Goal: Task Accomplishment & Management: Complete application form

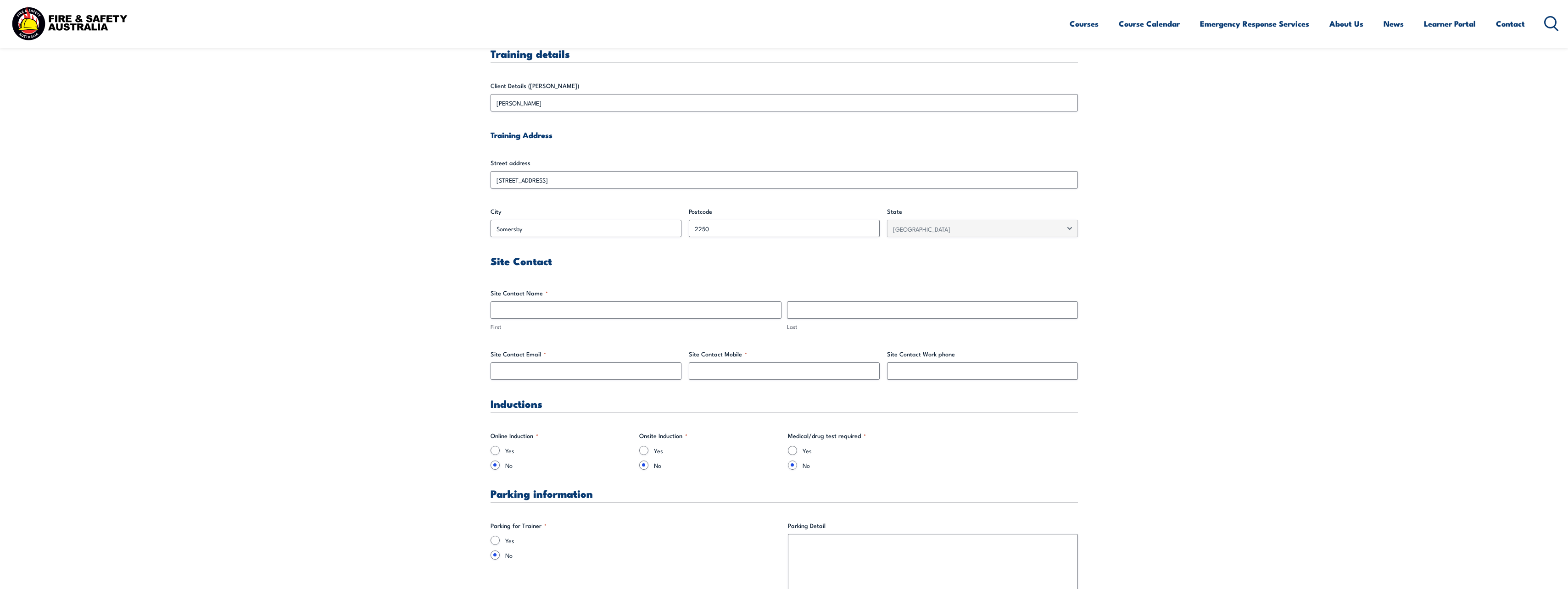
scroll to position [275, 0]
click at [536, 311] on input "First" at bounding box center [636, 309] width 291 height 18
type input "[PERSON_NAME]"
click at [572, 312] on input "[PERSON_NAME]" at bounding box center [636, 309] width 291 height 18
click at [679, 315] on input "Last" at bounding box center [933, 309] width 291 height 18
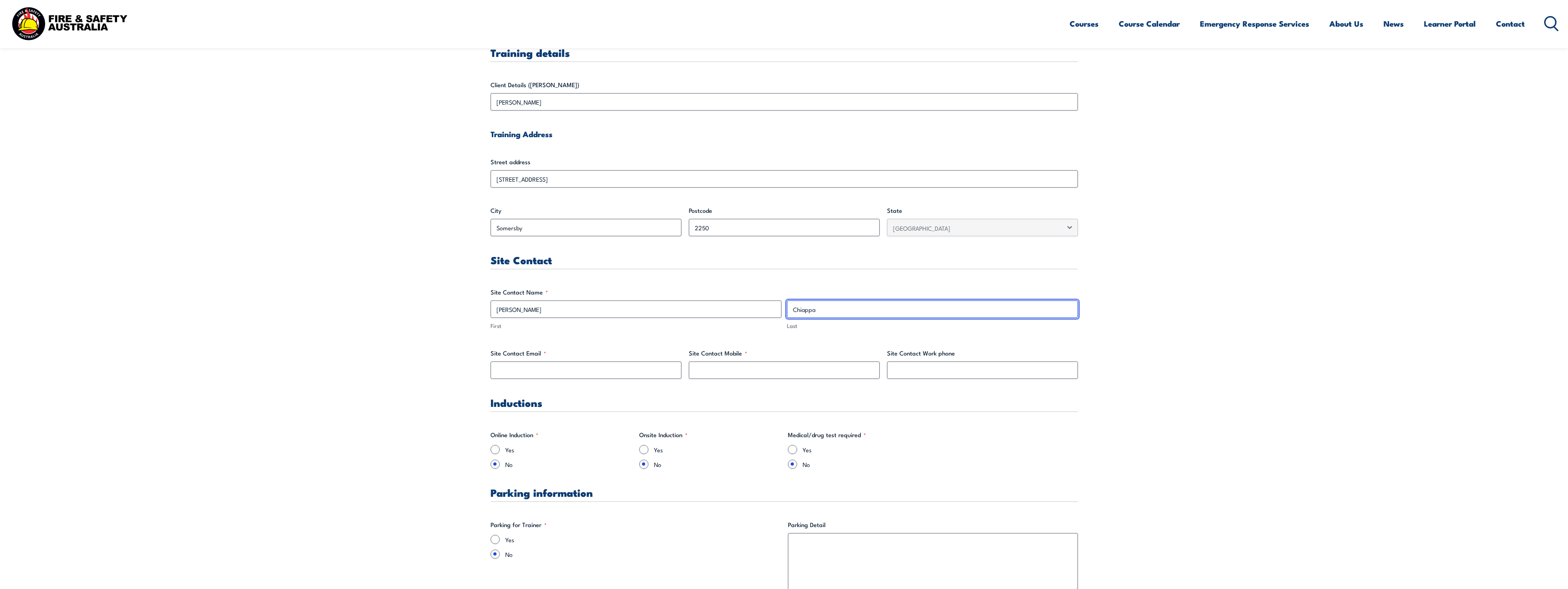
type input "Chiappa"
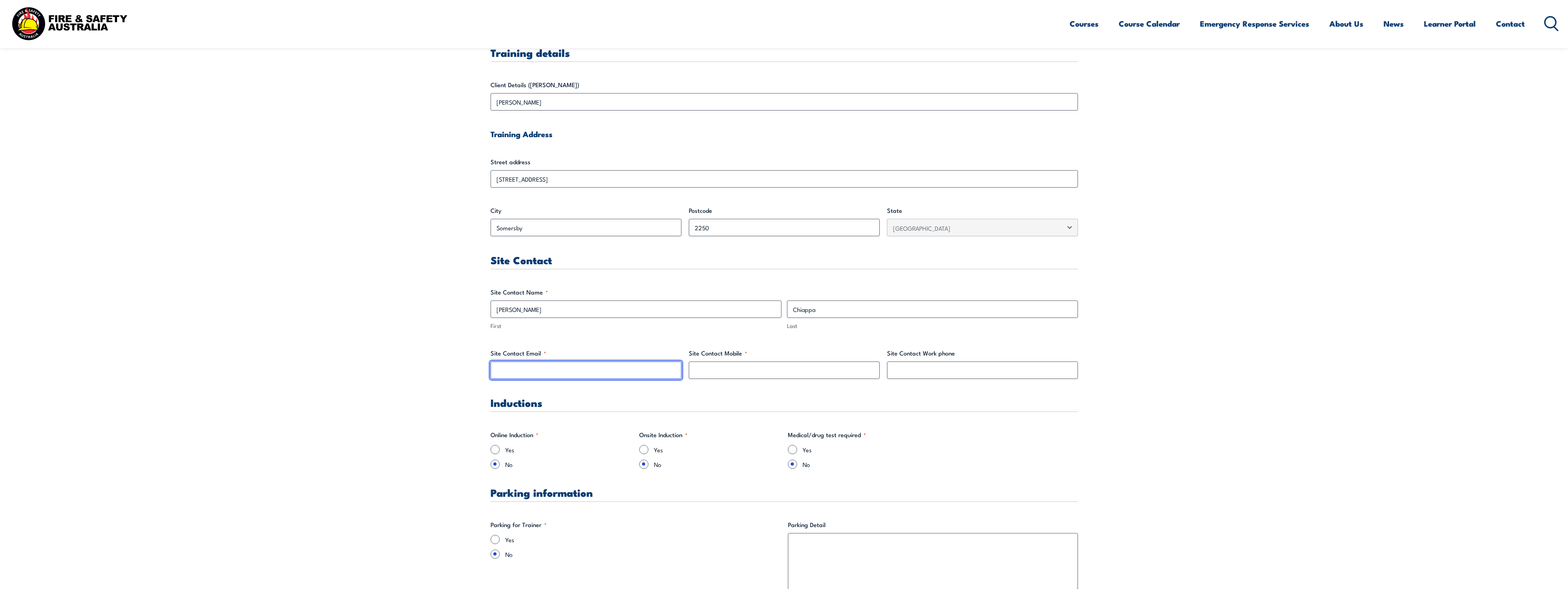
click at [581, 364] on input "Site Contact Email *" at bounding box center [586, 370] width 191 height 18
click at [609, 371] on input "Site Contact Email *" at bounding box center [586, 370] width 191 height 18
paste input "[PERSON_NAME][EMAIL_ADDRESS][PERSON_NAME][DOMAIN_NAME]"
type input "[PERSON_NAME][EMAIL_ADDRESS][PERSON_NAME][DOMAIN_NAME]"
click at [679, 366] on input "Site Contact Mobile *" at bounding box center [785, 370] width 191 height 18
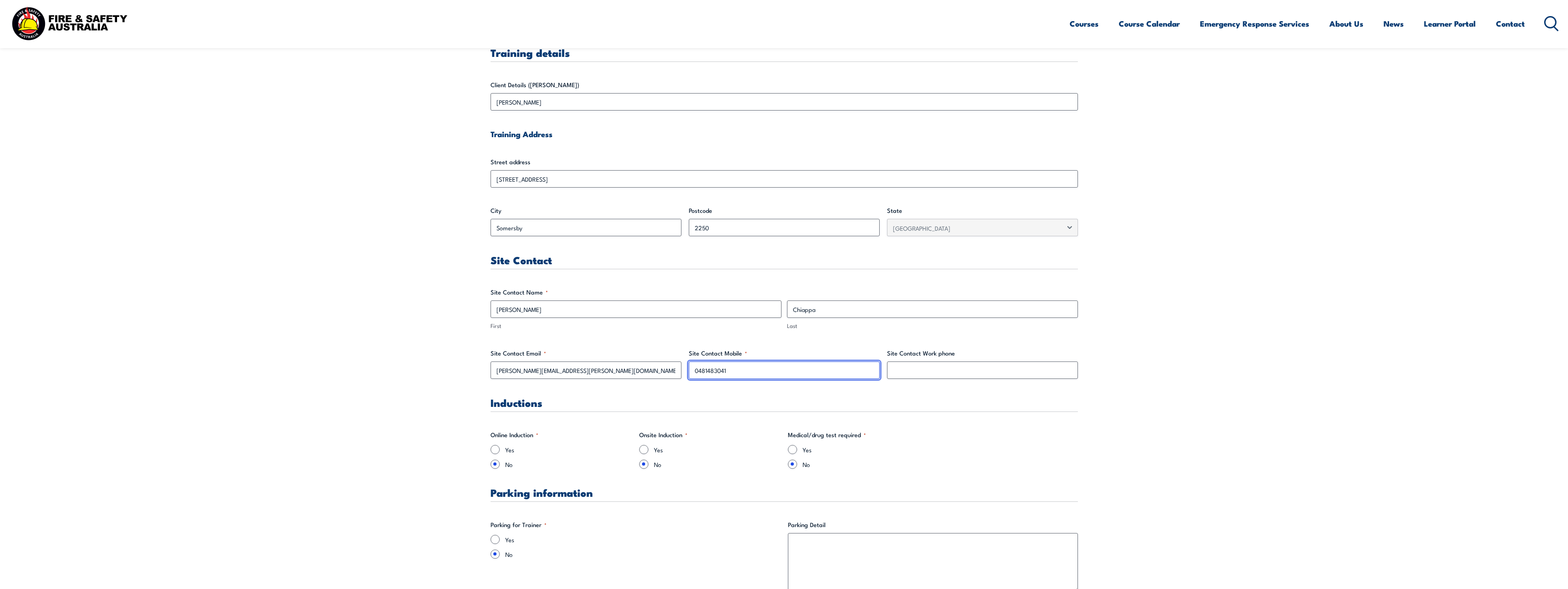
type input "0481483041"
click at [679, 372] on input "Site Contact Work phone" at bounding box center [982, 370] width 191 height 18
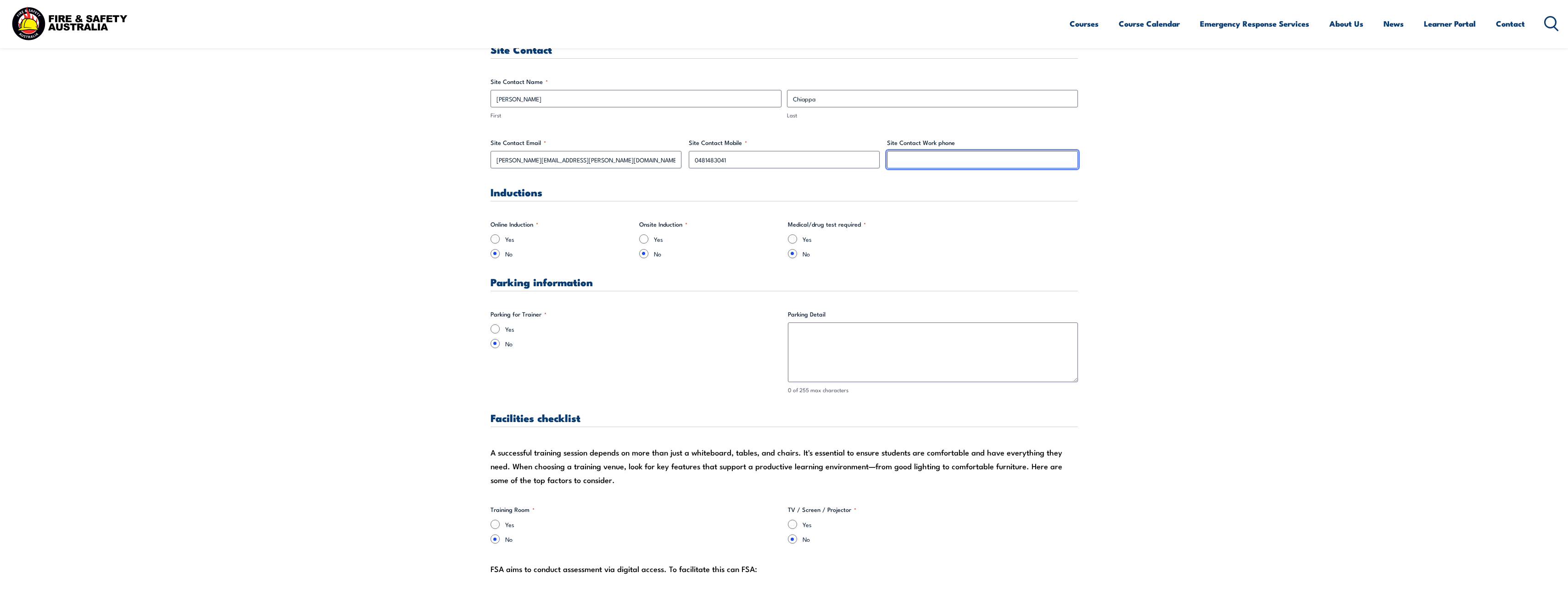
scroll to position [504, 0]
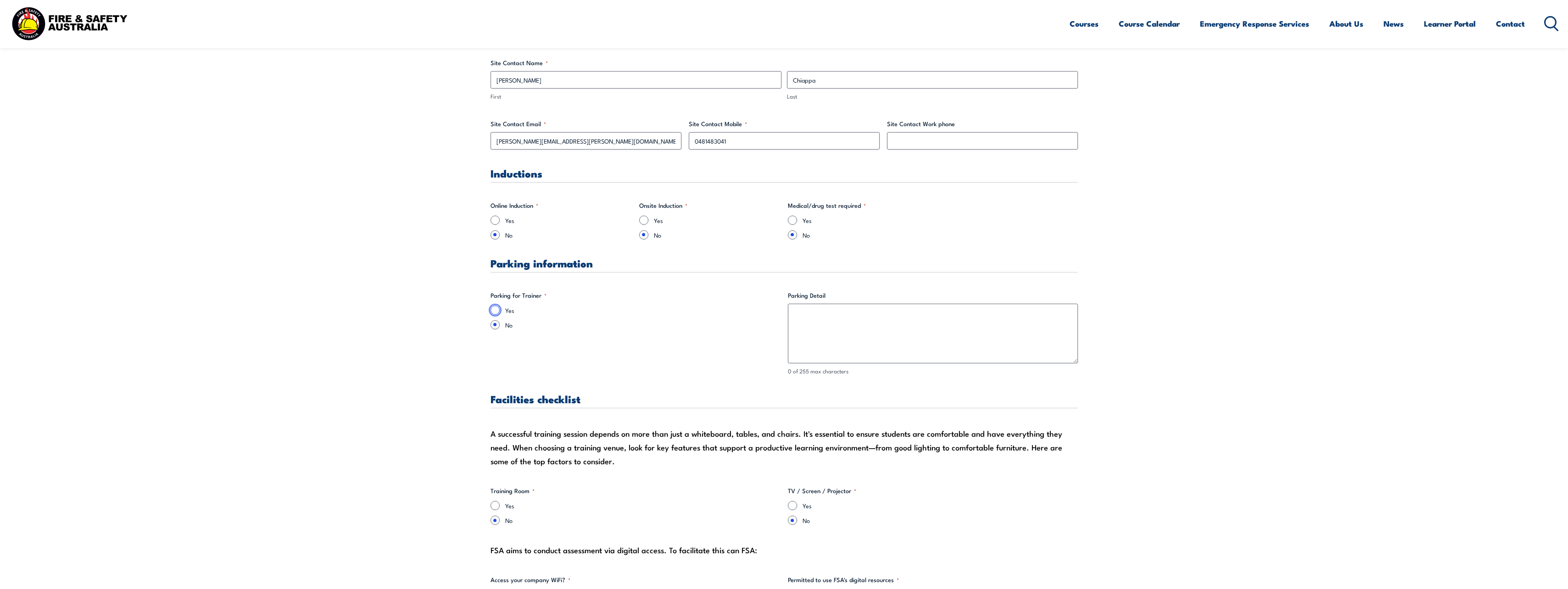
click at [497, 313] on input "Yes" at bounding box center [495, 310] width 9 height 9
radio input "true"
click at [679, 328] on textarea "Parking Detail" at bounding box center [933, 333] width 290 height 60
type textarea "T"
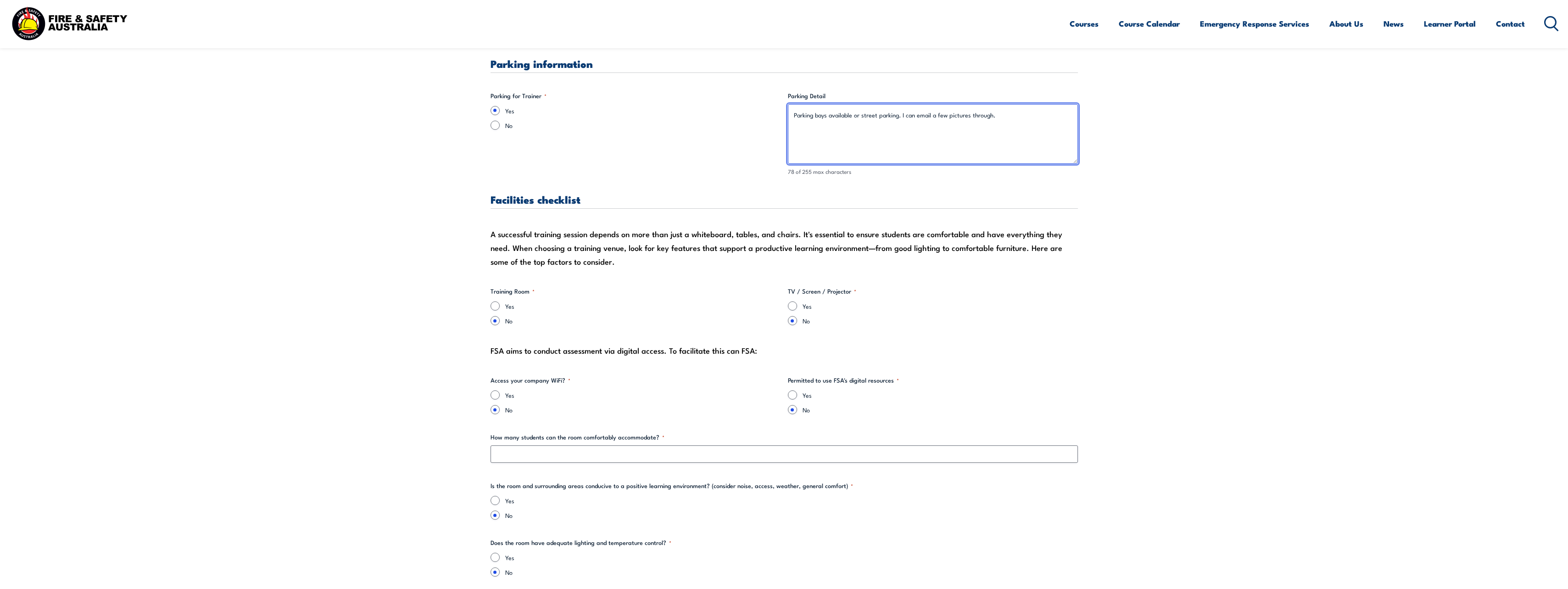
scroll to position [734, 0]
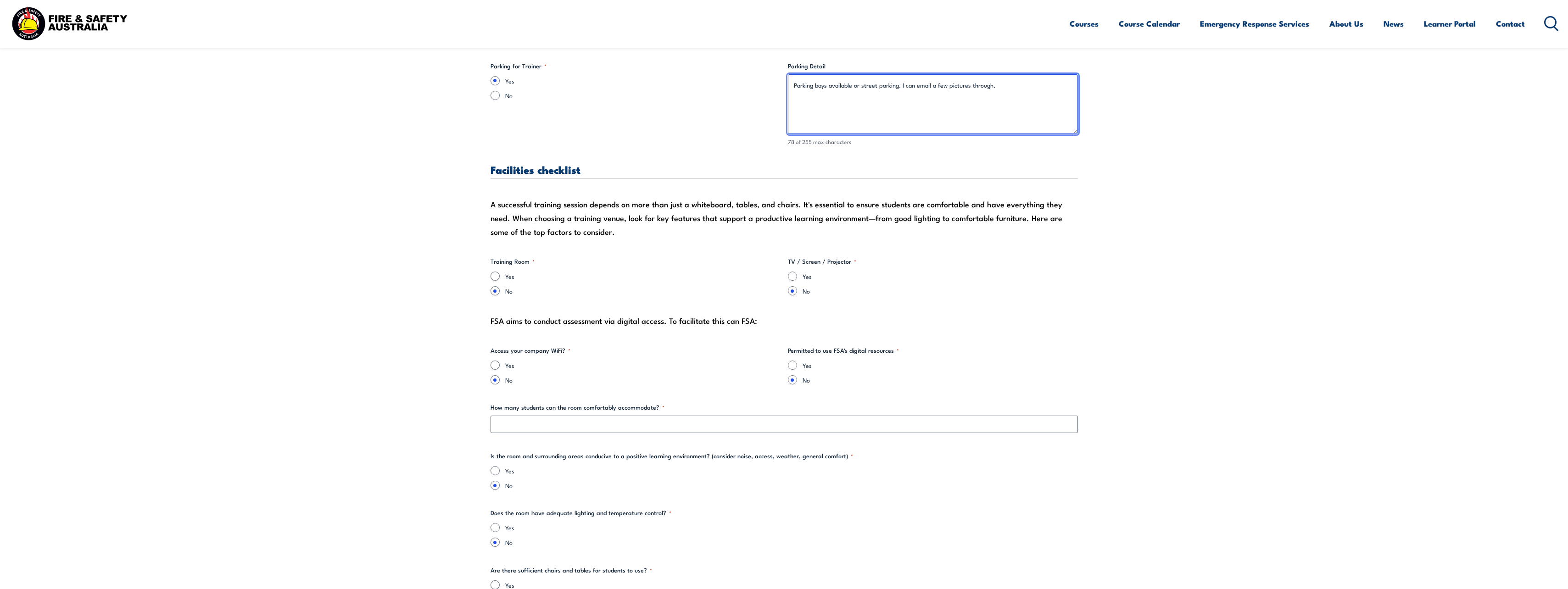
type textarea "Parking bays available or street parking. I can email a few pictures through."
click at [492, 277] on input "Yes" at bounding box center [495, 276] width 9 height 9
radio input "true"
click at [679, 276] on input "Yes" at bounding box center [792, 276] width 9 height 9
radio input "true"
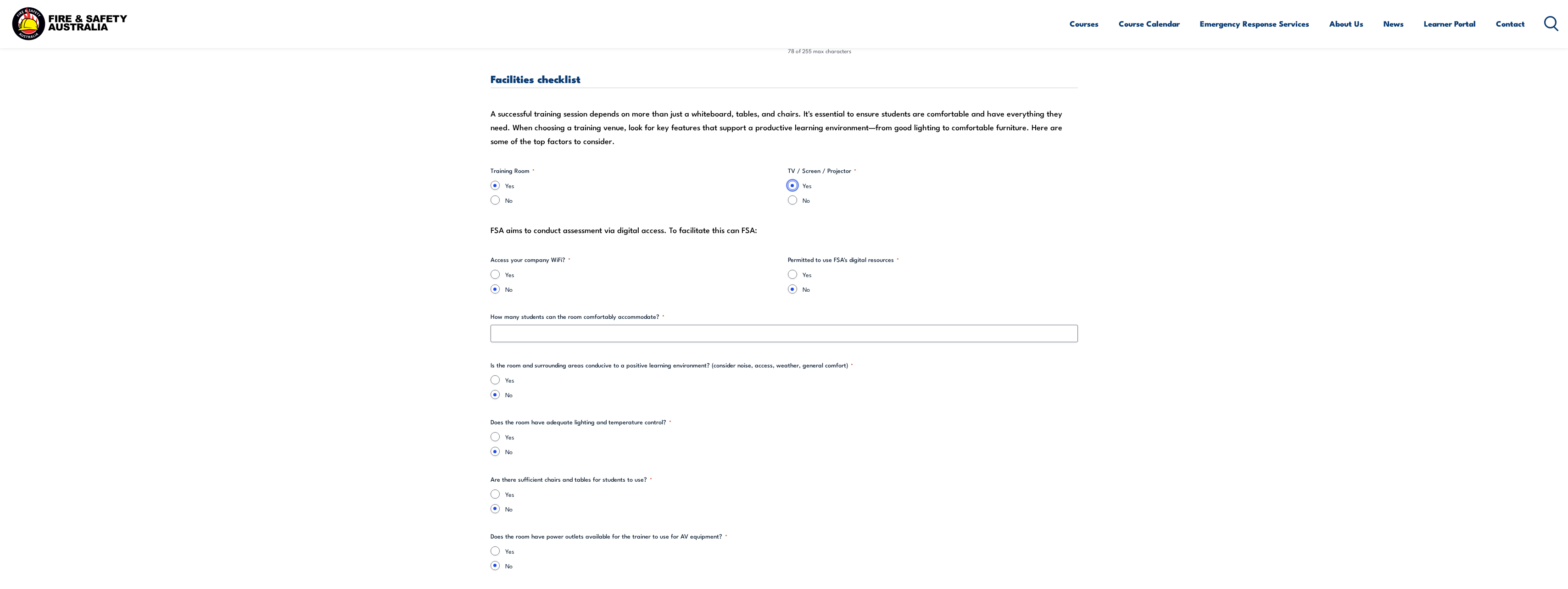
scroll to position [826, 0]
click at [495, 272] on input "Yes" at bounding box center [495, 273] width 9 height 9
radio input "true"
click at [679, 273] on input "Yes" at bounding box center [792, 273] width 9 height 9
radio input "true"
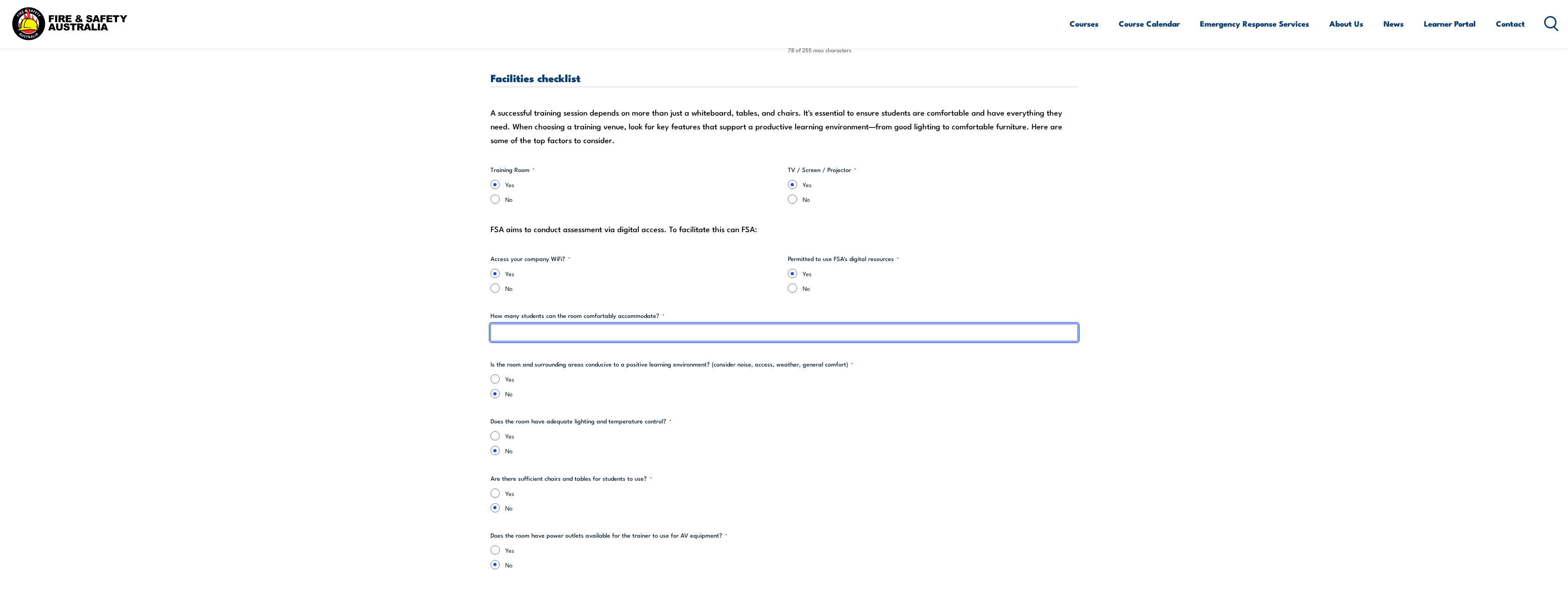
click at [561, 333] on input "How many students can the room comfortably accommodate? *" at bounding box center [784, 332] width 587 height 18
type input "10"
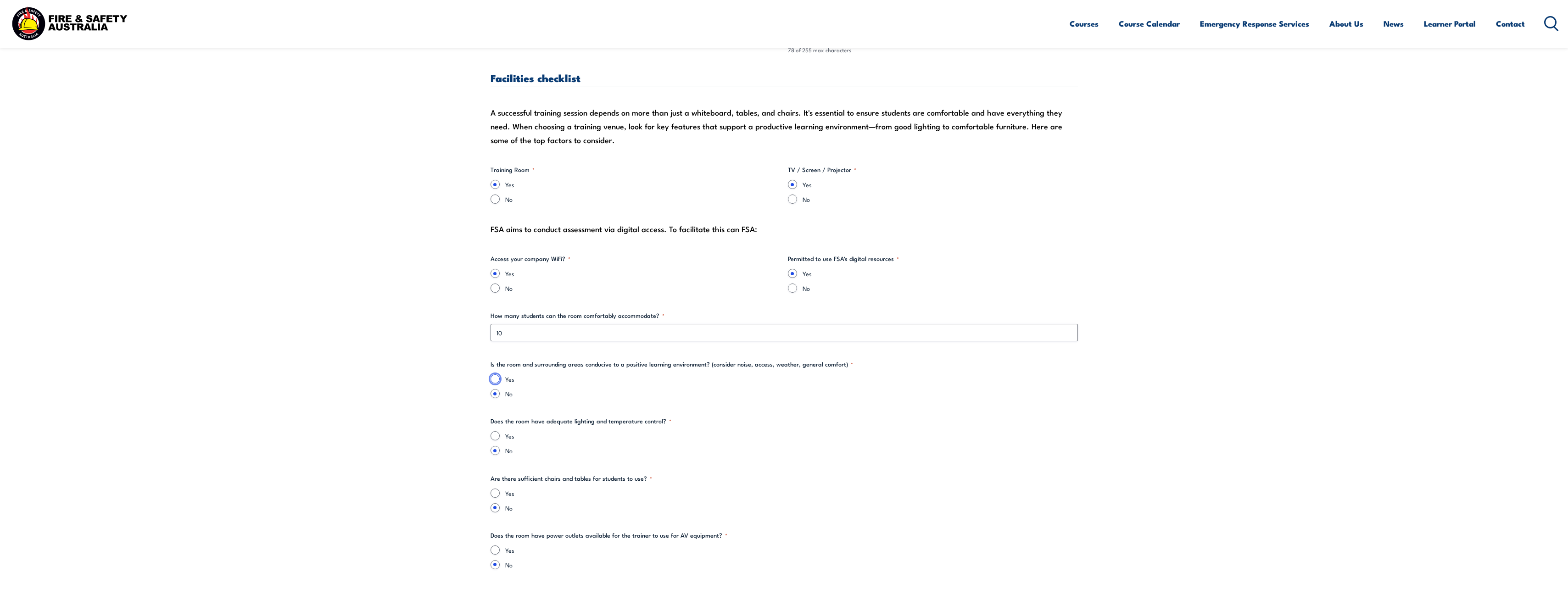
click at [495, 377] on input "Yes" at bounding box center [495, 378] width 9 height 9
radio input "true"
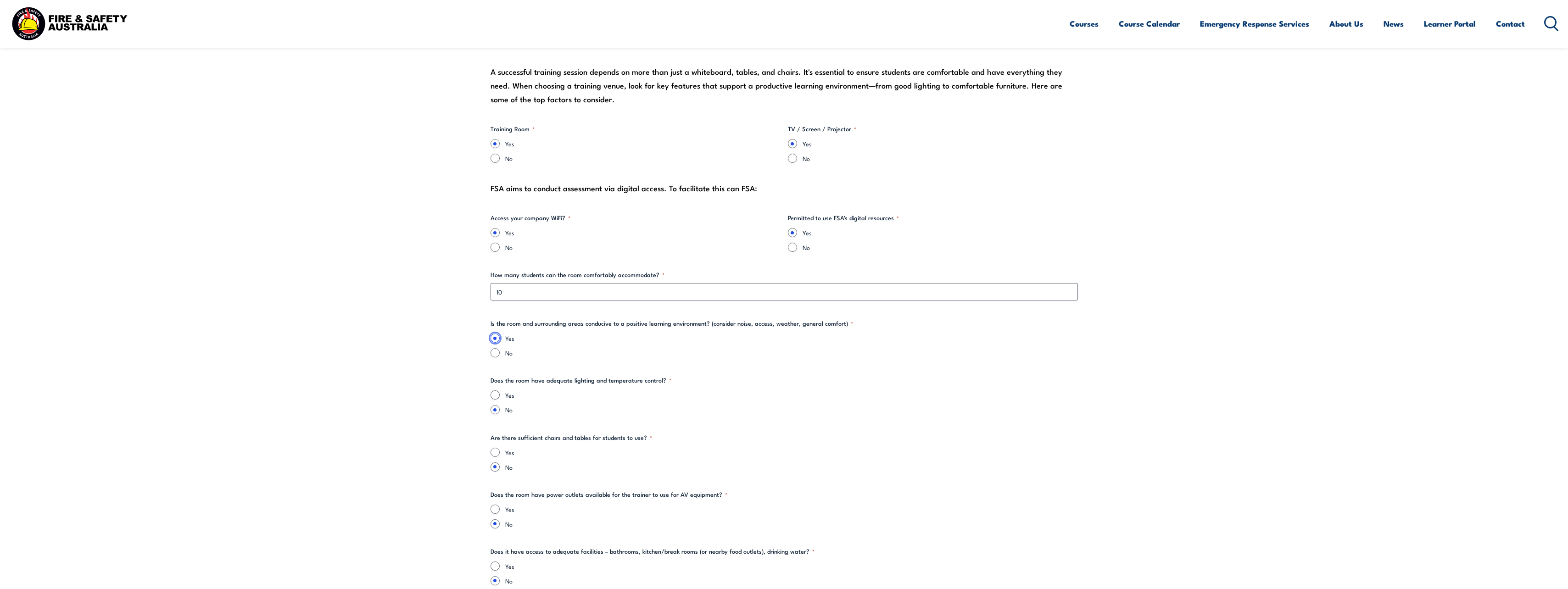
scroll to position [918, 0]
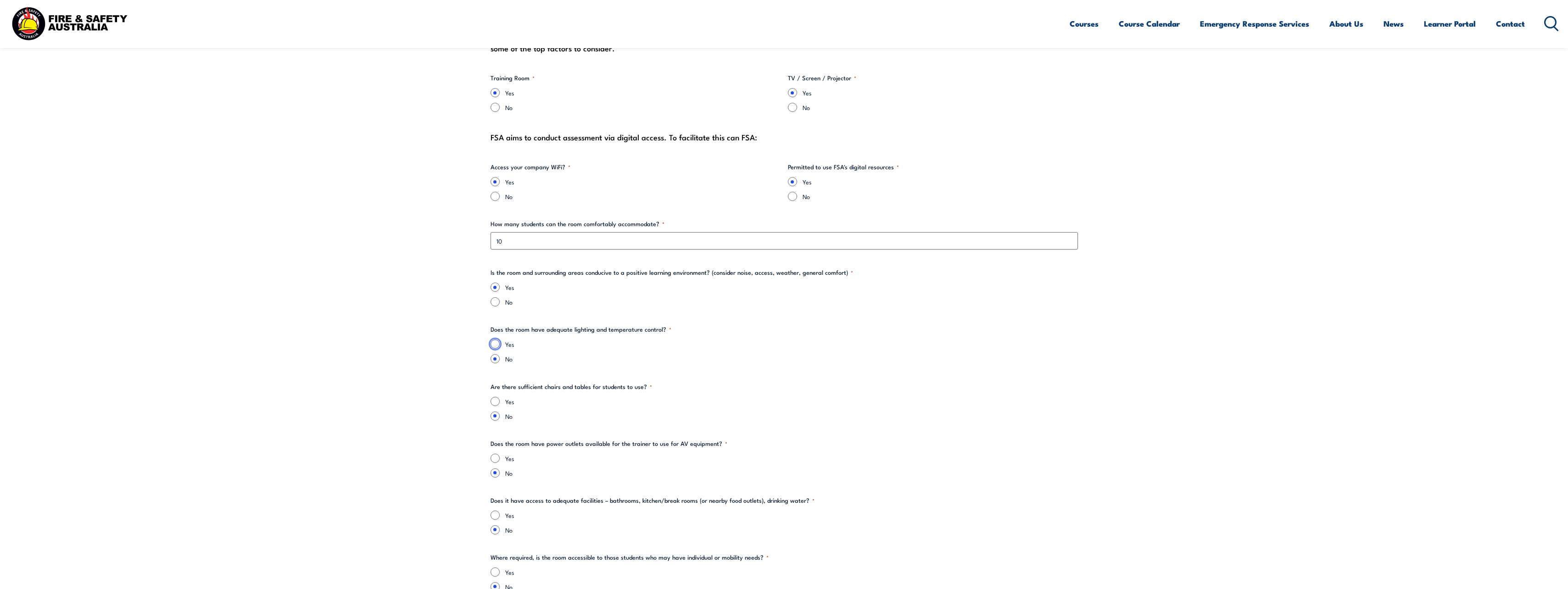
click at [497, 344] on input "Yes" at bounding box center [495, 344] width 9 height 9
radio input "true"
click at [495, 400] on input "Yes" at bounding box center [495, 401] width 9 height 9
radio input "true"
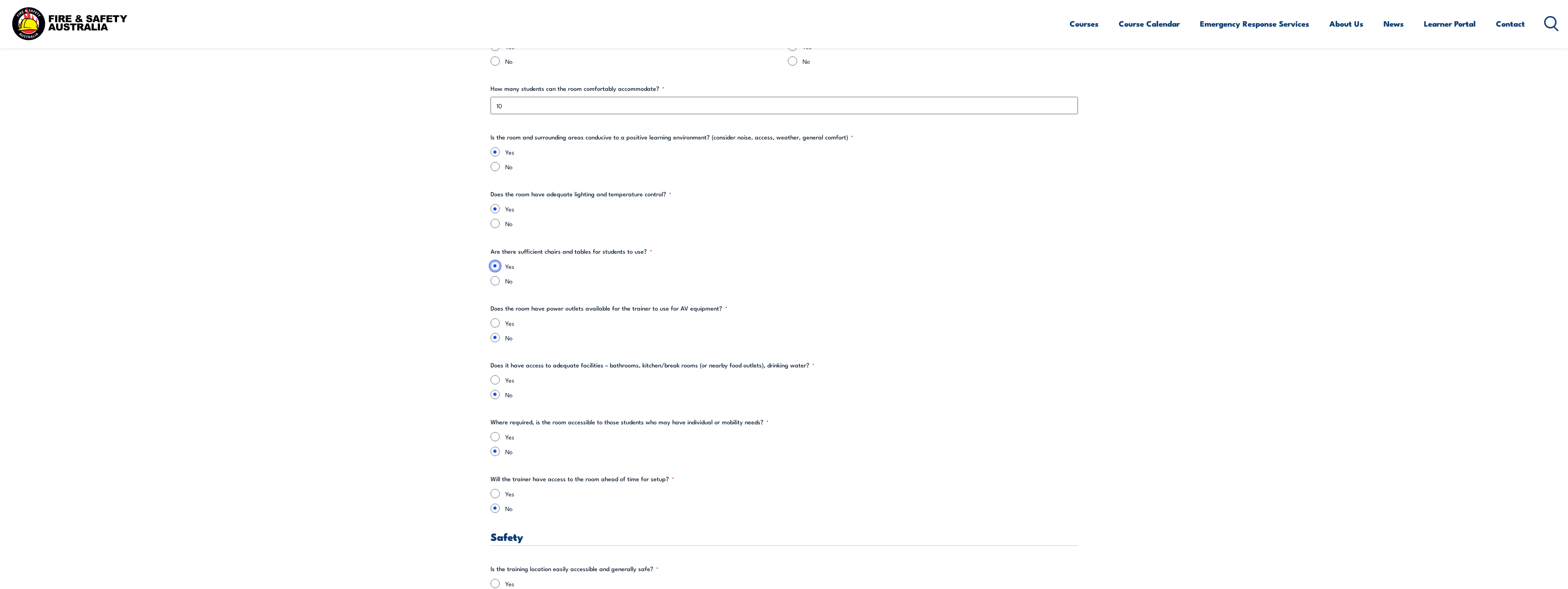
scroll to position [1055, 0]
click at [500, 321] on div "Yes" at bounding box center [784, 320] width 587 height 9
click at [491, 318] on input "Yes" at bounding box center [495, 320] width 9 height 9
radio input "true"
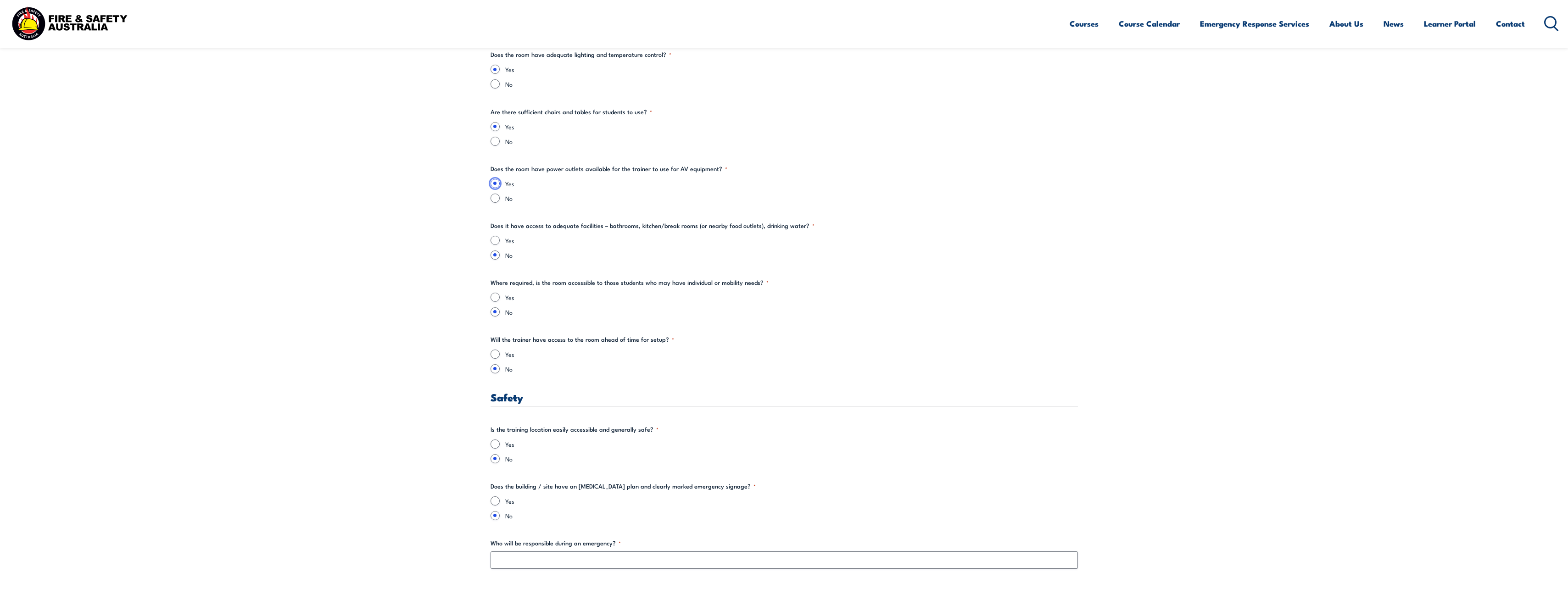
scroll to position [1193, 0]
click at [492, 241] on input "Yes" at bounding box center [495, 240] width 9 height 9
radio input "true"
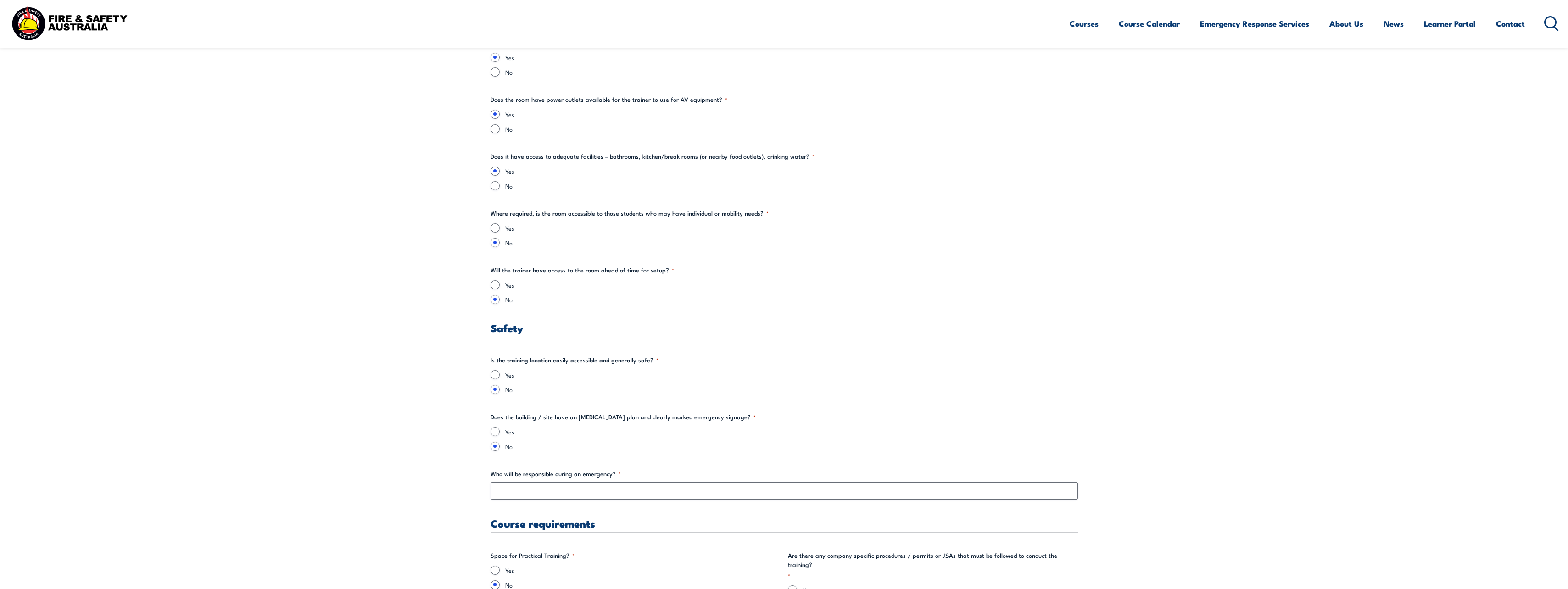
scroll to position [1284, 0]
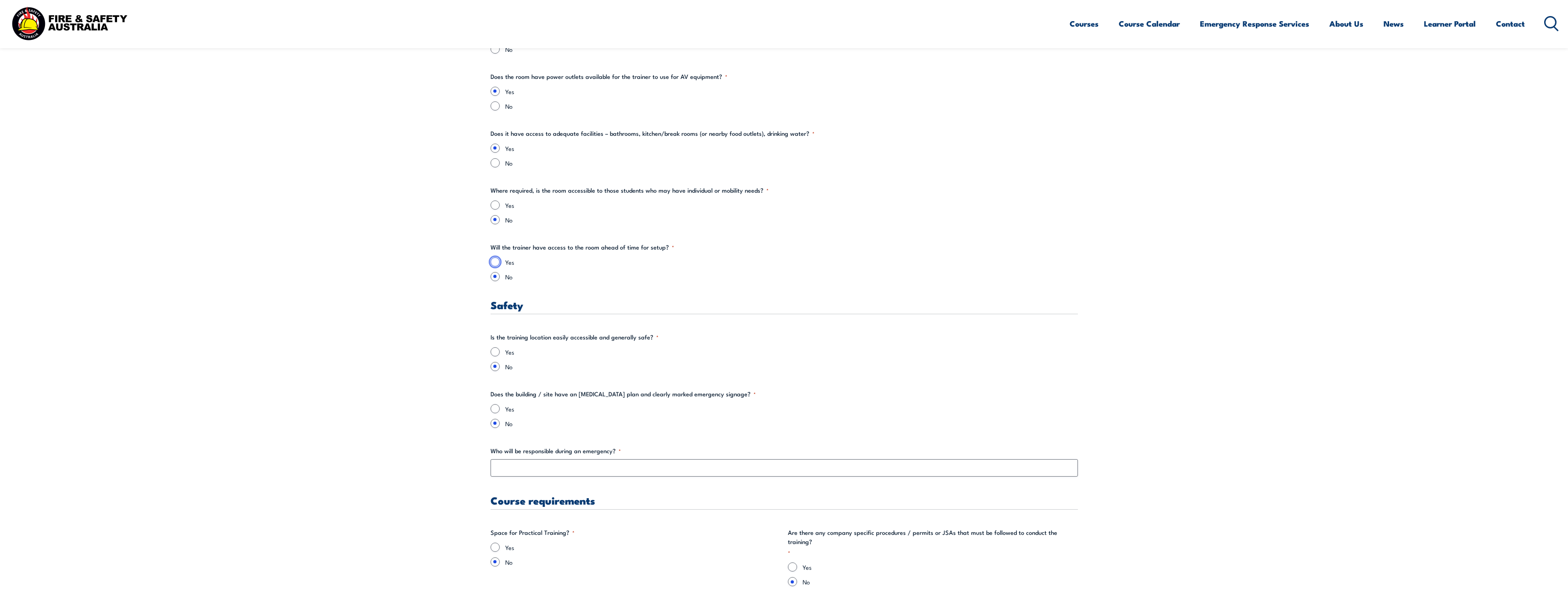
click at [495, 263] on input "Yes" at bounding box center [495, 262] width 9 height 9
radio input "true"
click at [495, 200] on input "Yes" at bounding box center [495, 204] width 9 height 9
radio input "true"
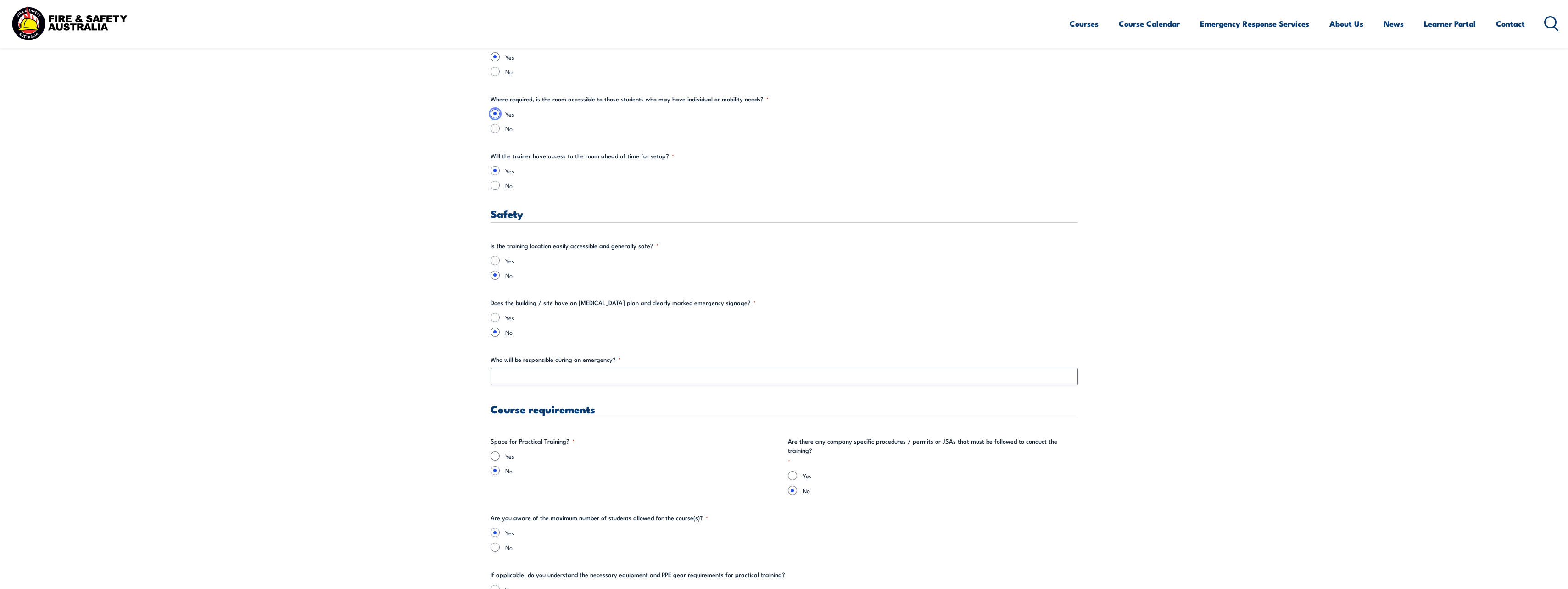
scroll to position [1376, 0]
click at [495, 258] on input "Yes" at bounding box center [495, 260] width 9 height 9
radio input "true"
click at [495, 319] on input "Yes" at bounding box center [495, 316] width 9 height 9
radio input "true"
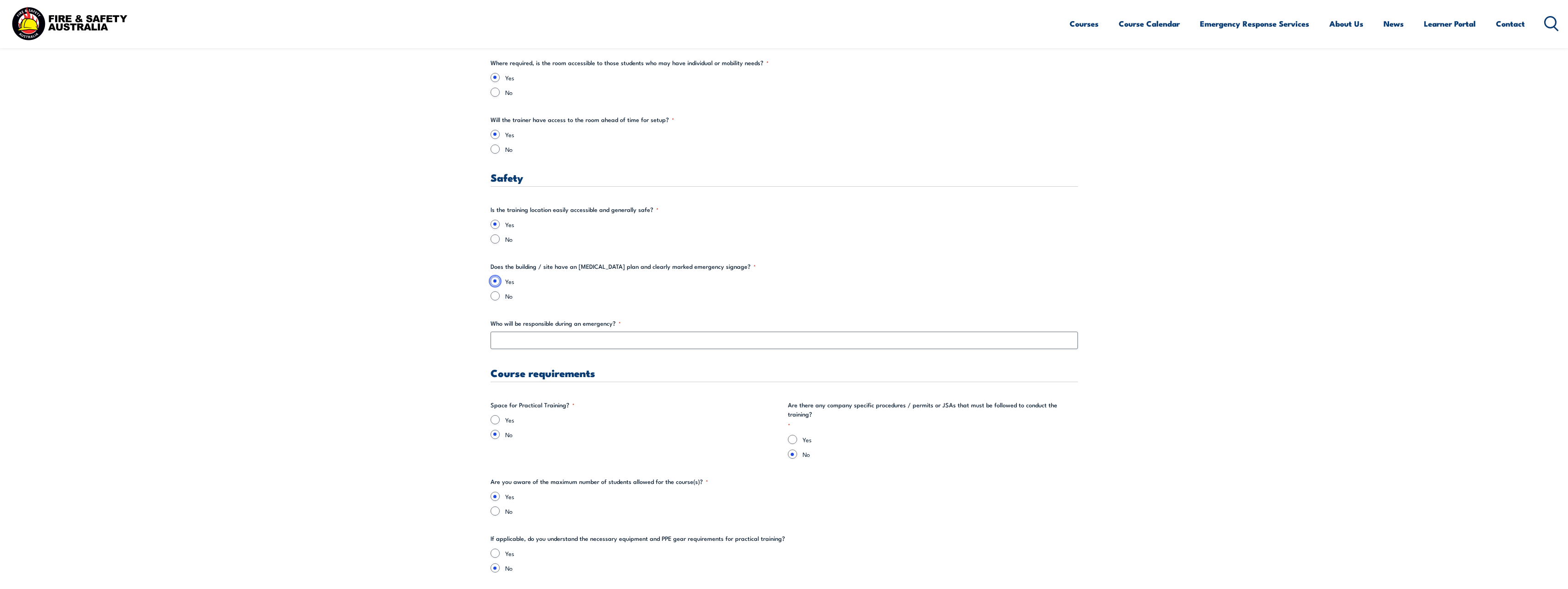
scroll to position [1468, 0]
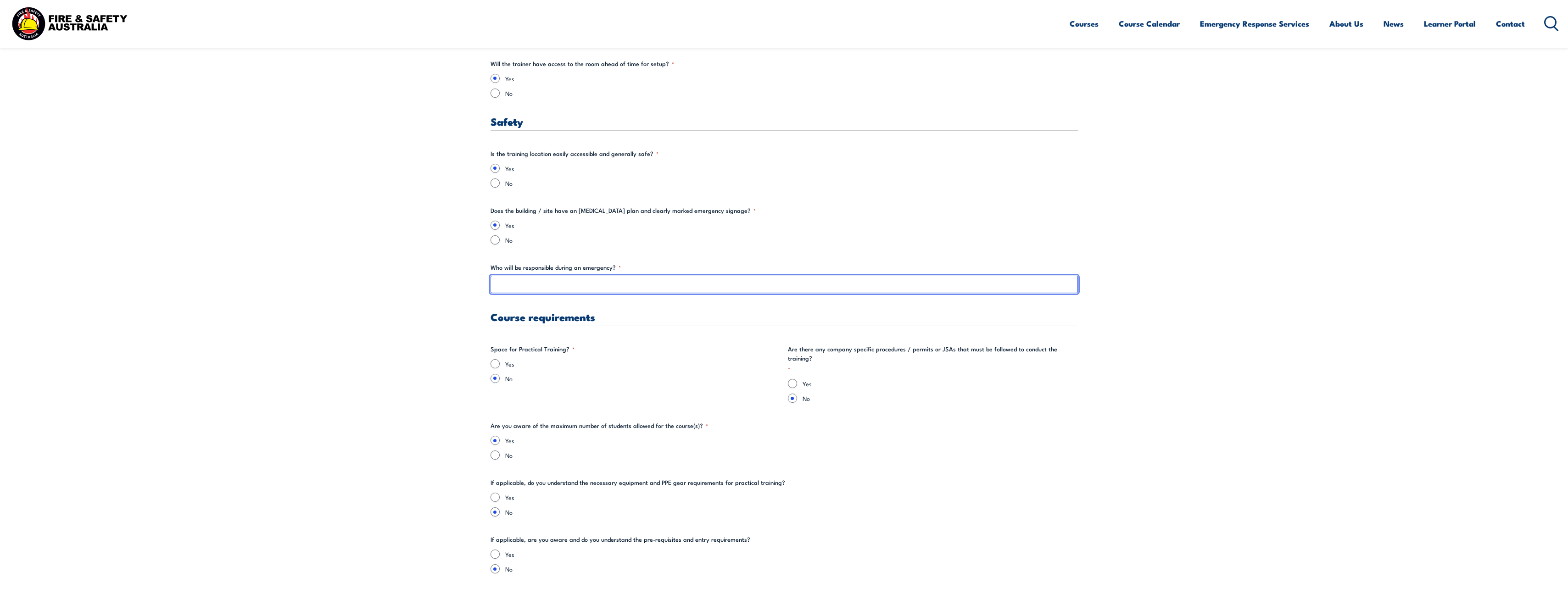
click at [510, 286] on input "Who will be responsible during an emergency? *" at bounding box center [784, 284] width 587 height 18
type input "S"
type input "[PERSON_NAME] and [PERSON_NAME]"
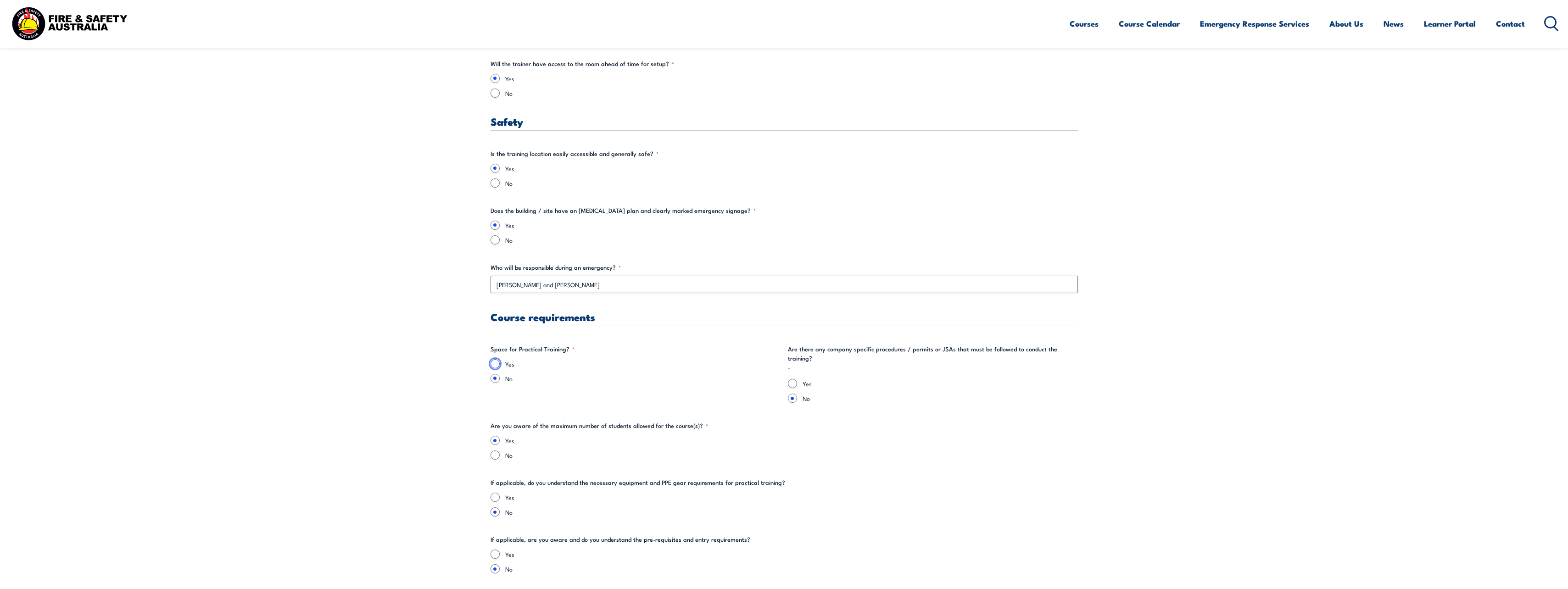
click at [495, 364] on input "Yes" at bounding box center [495, 363] width 9 height 9
radio input "true"
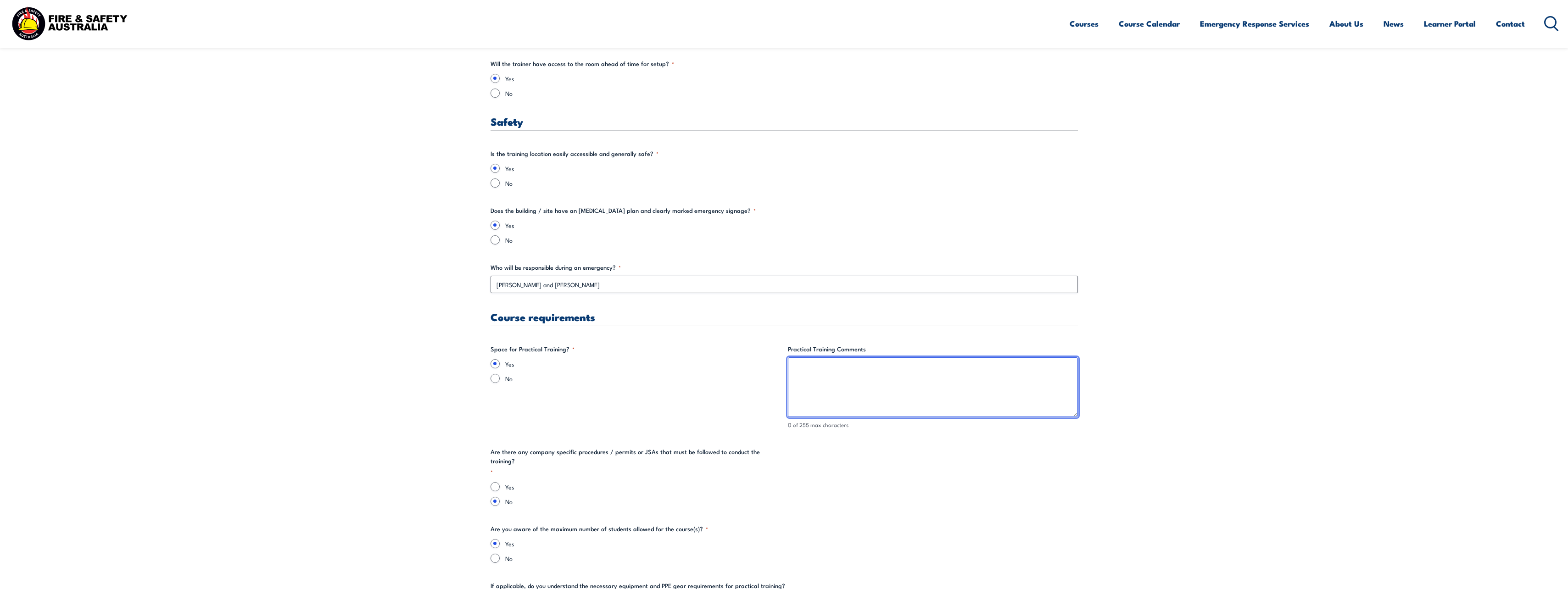
click at [679, 384] on textarea "Practical Training Comments" at bounding box center [933, 387] width 290 height 60
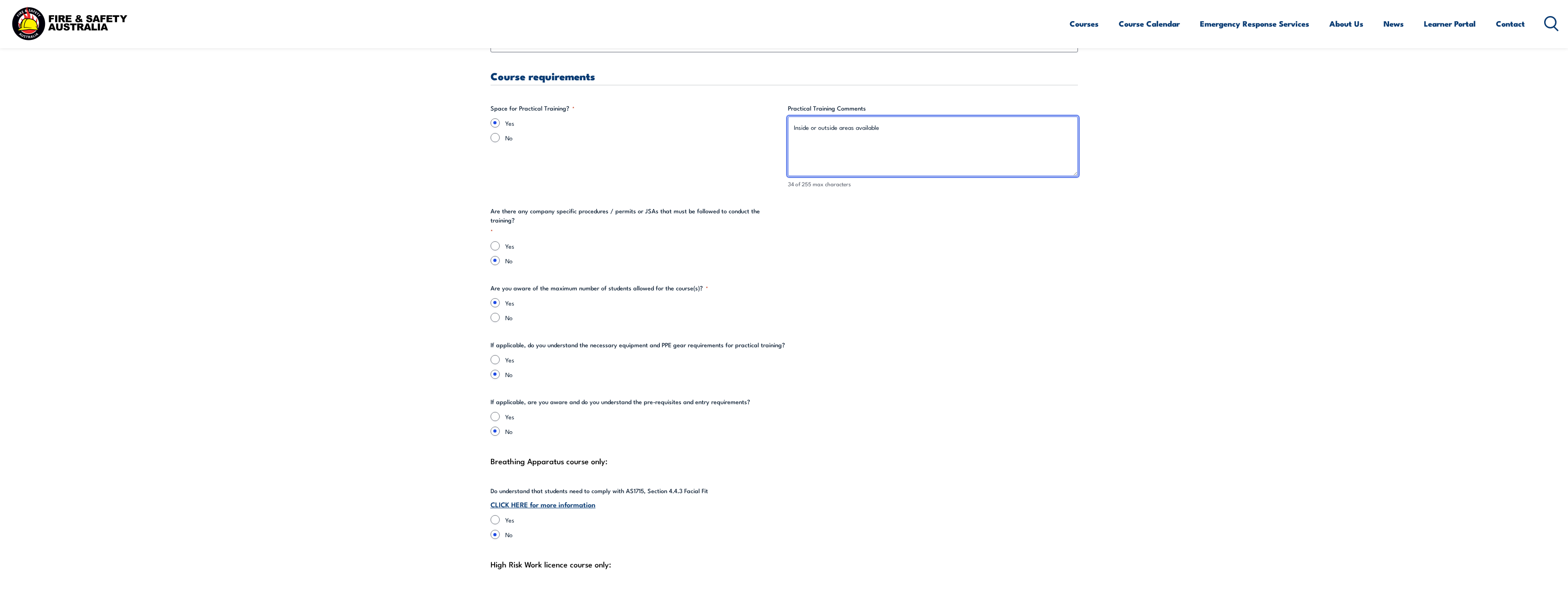
scroll to position [1743, 0]
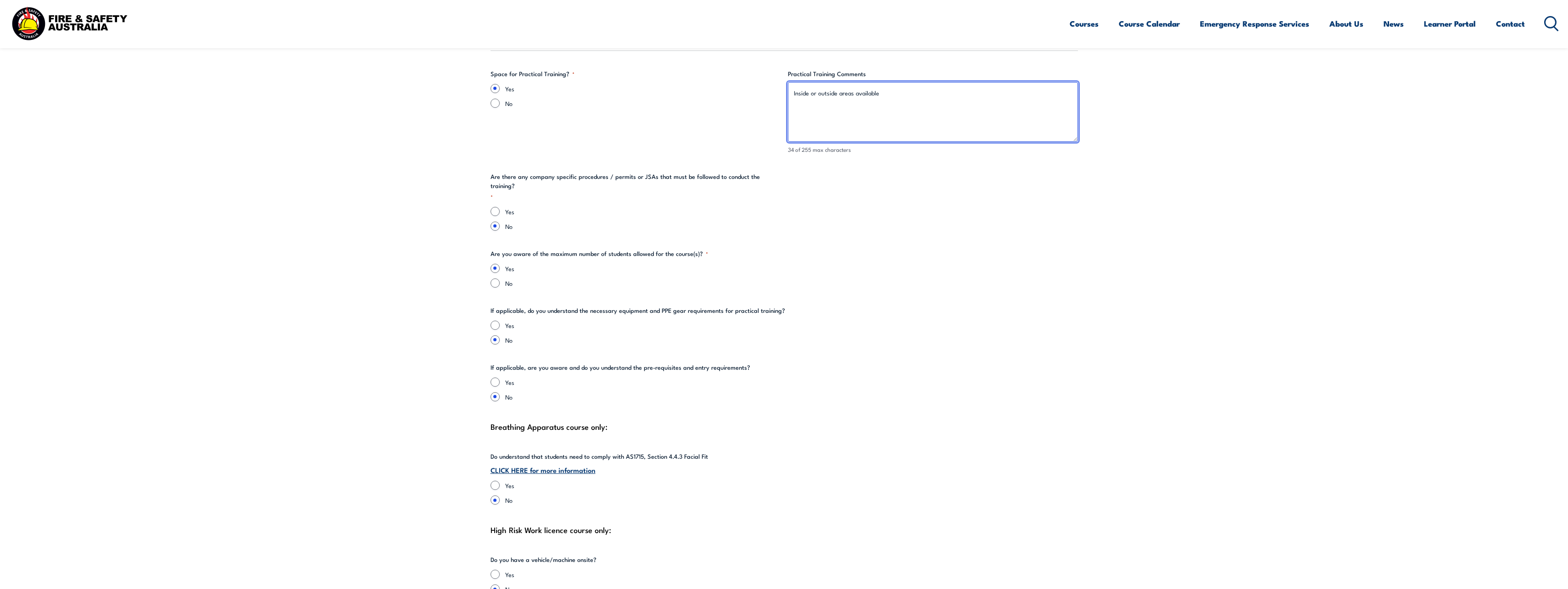
type textarea "Inside or outside areas available"
click at [495, 321] on input "Yes" at bounding box center [495, 325] width 9 height 9
radio input "true"
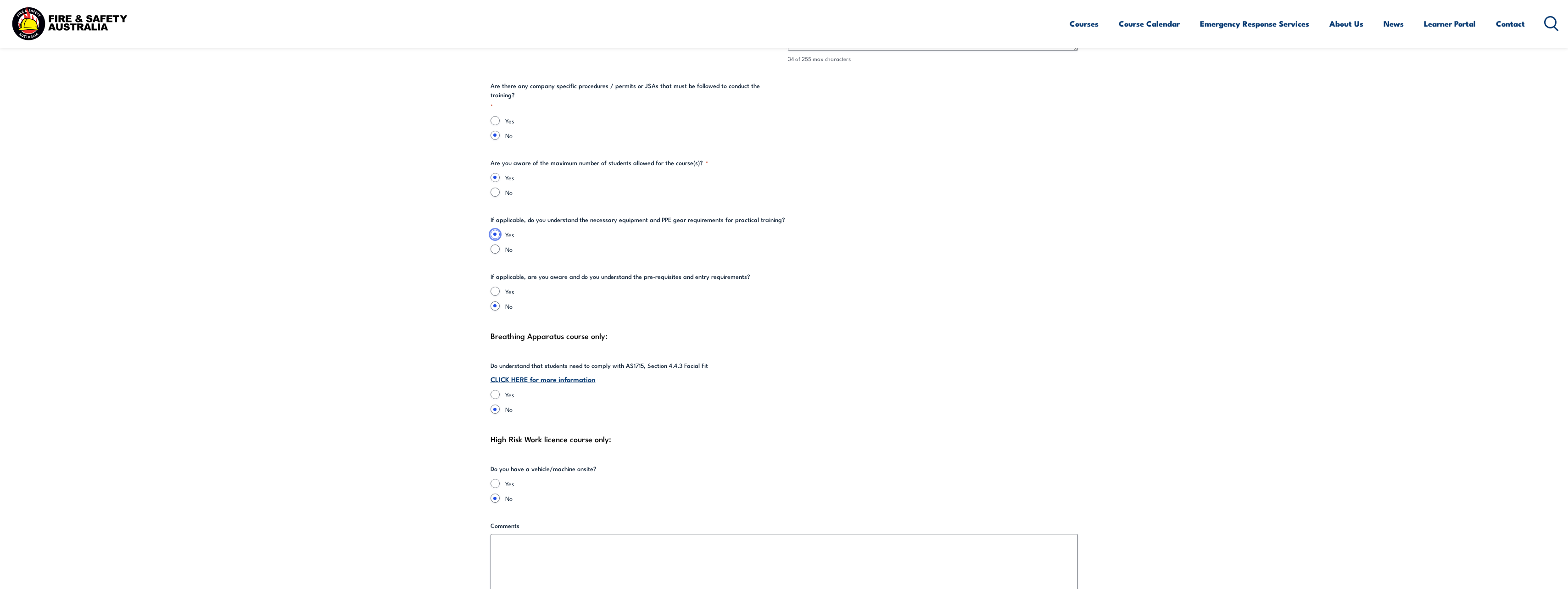
scroll to position [1835, 0]
click at [494, 286] on input "Yes" at bounding box center [495, 290] width 9 height 9
radio input "true"
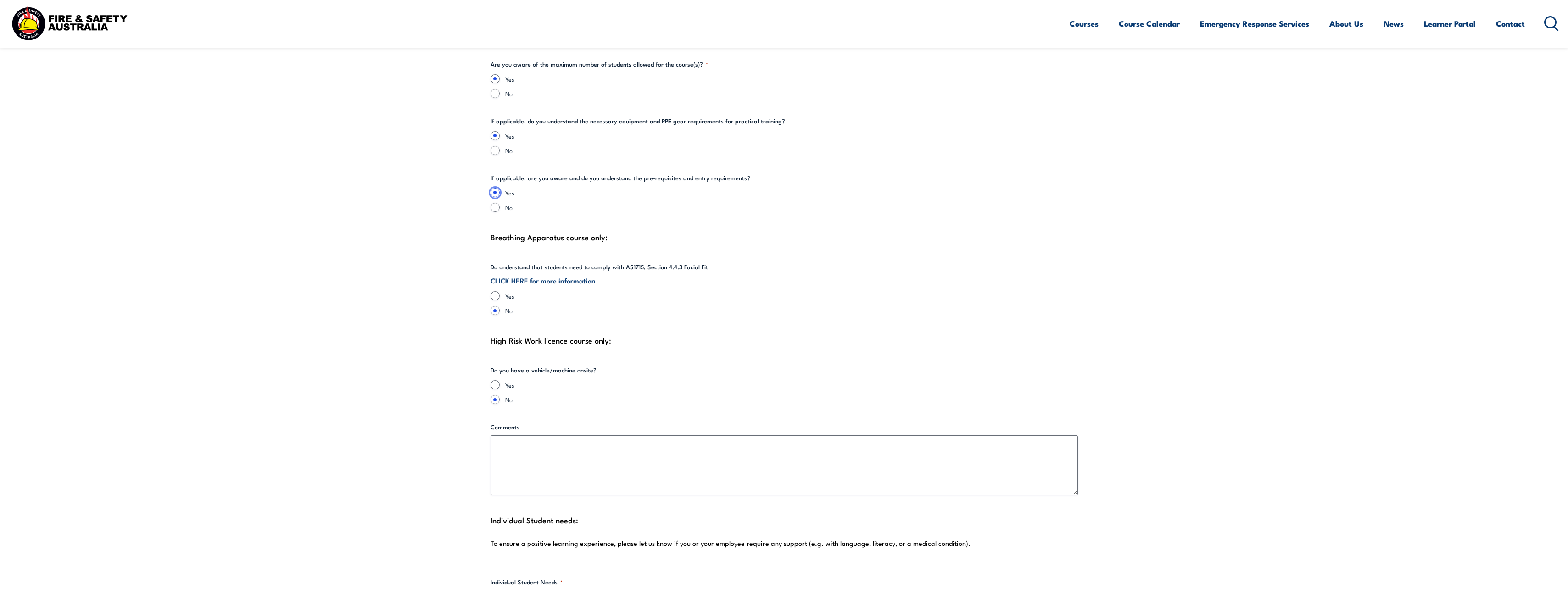
scroll to position [1973, 0]
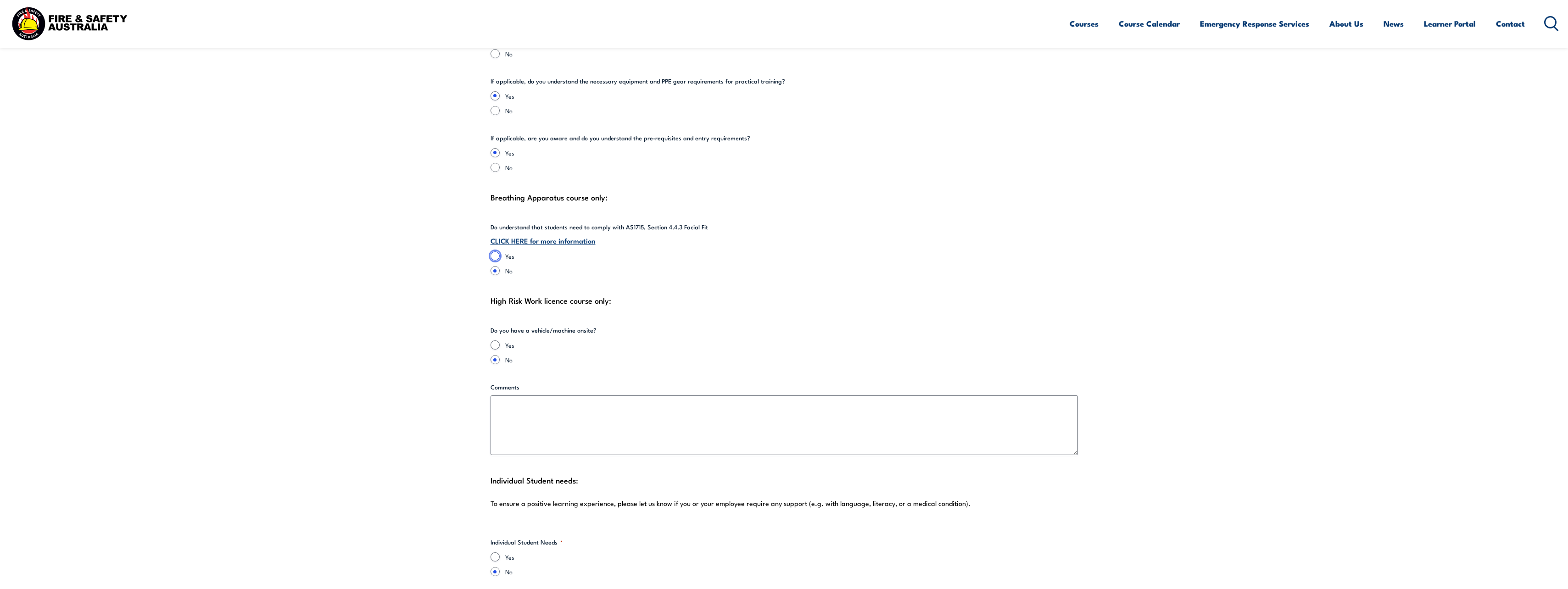
click at [495, 251] on input "Yes" at bounding box center [495, 256] width 9 height 9
radio input "true"
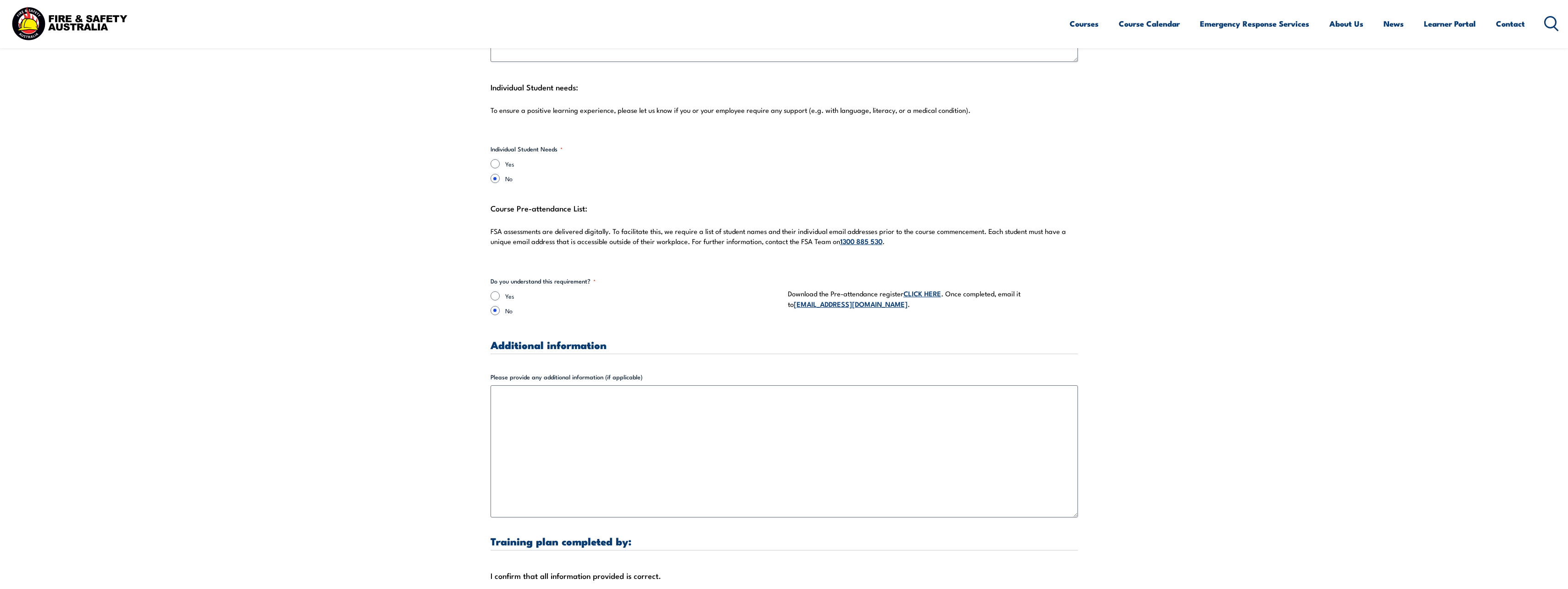
scroll to position [2385, 0]
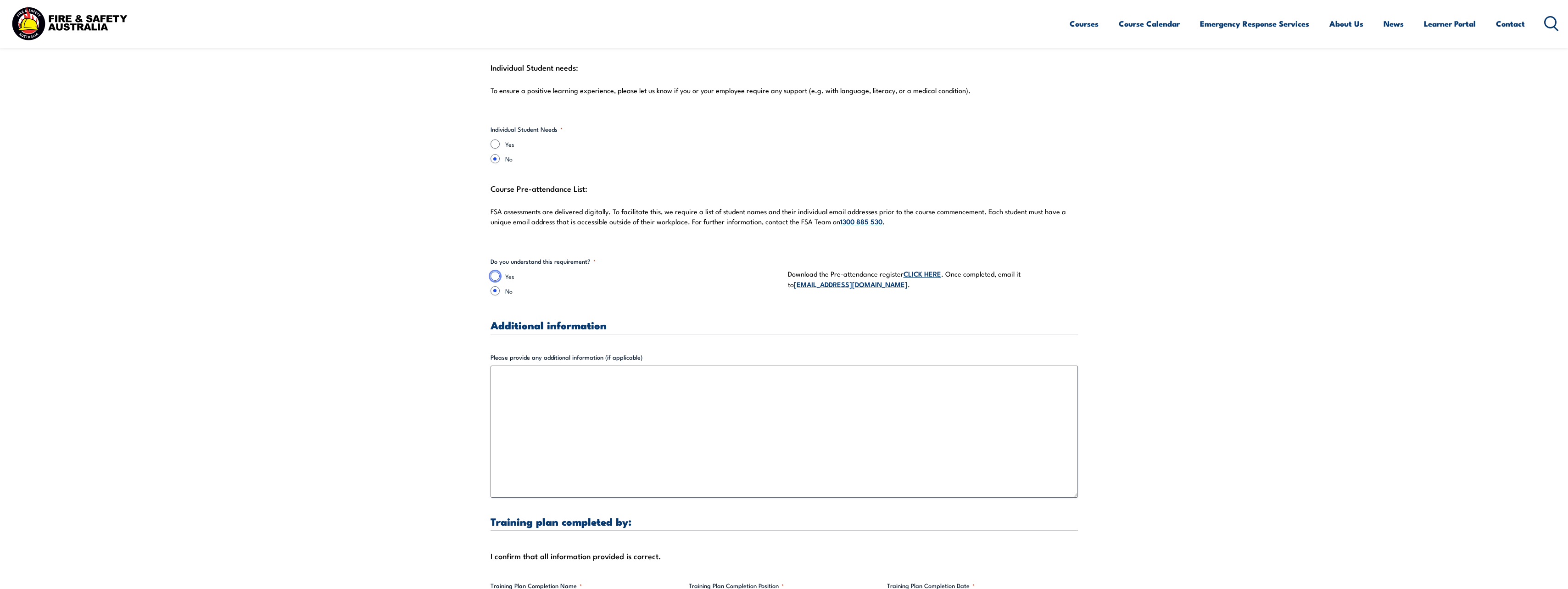
click at [494, 271] on input "Yes" at bounding box center [495, 276] width 9 height 9
radio input "true"
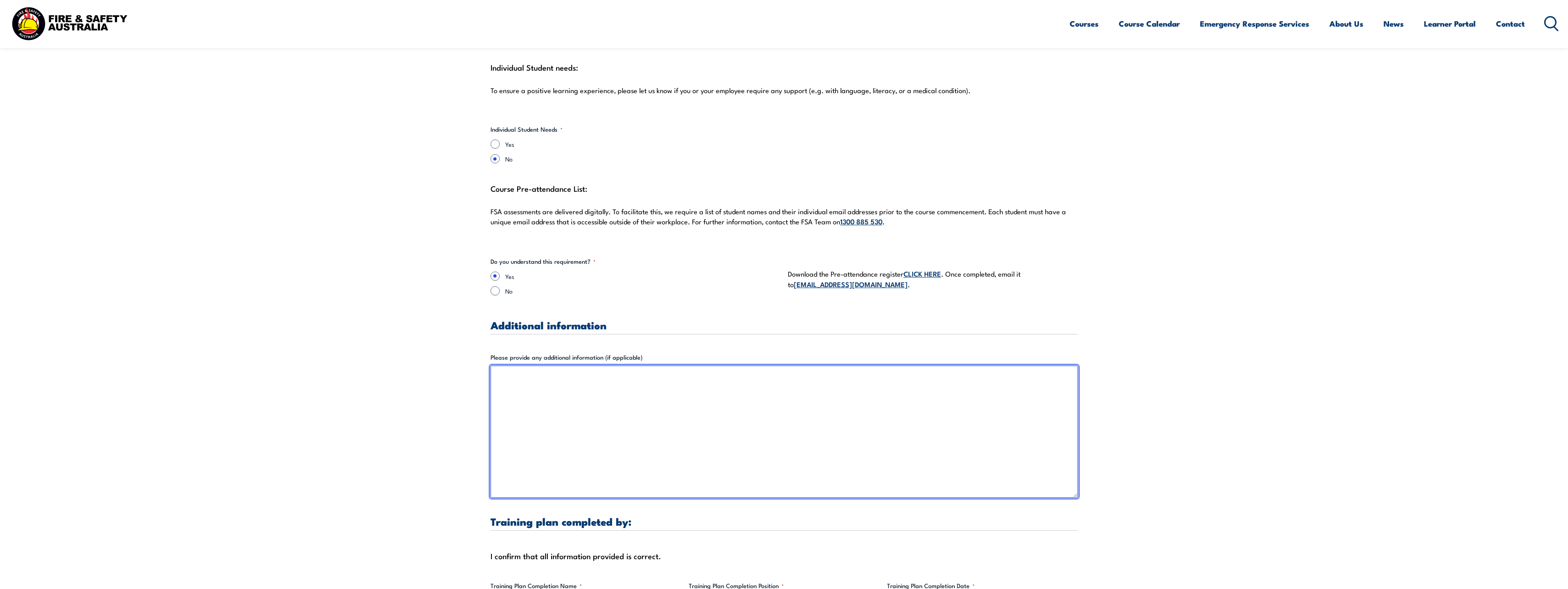
click at [679, 389] on textarea "Please provide any additional information (if applicable)" at bounding box center [784, 431] width 587 height 132
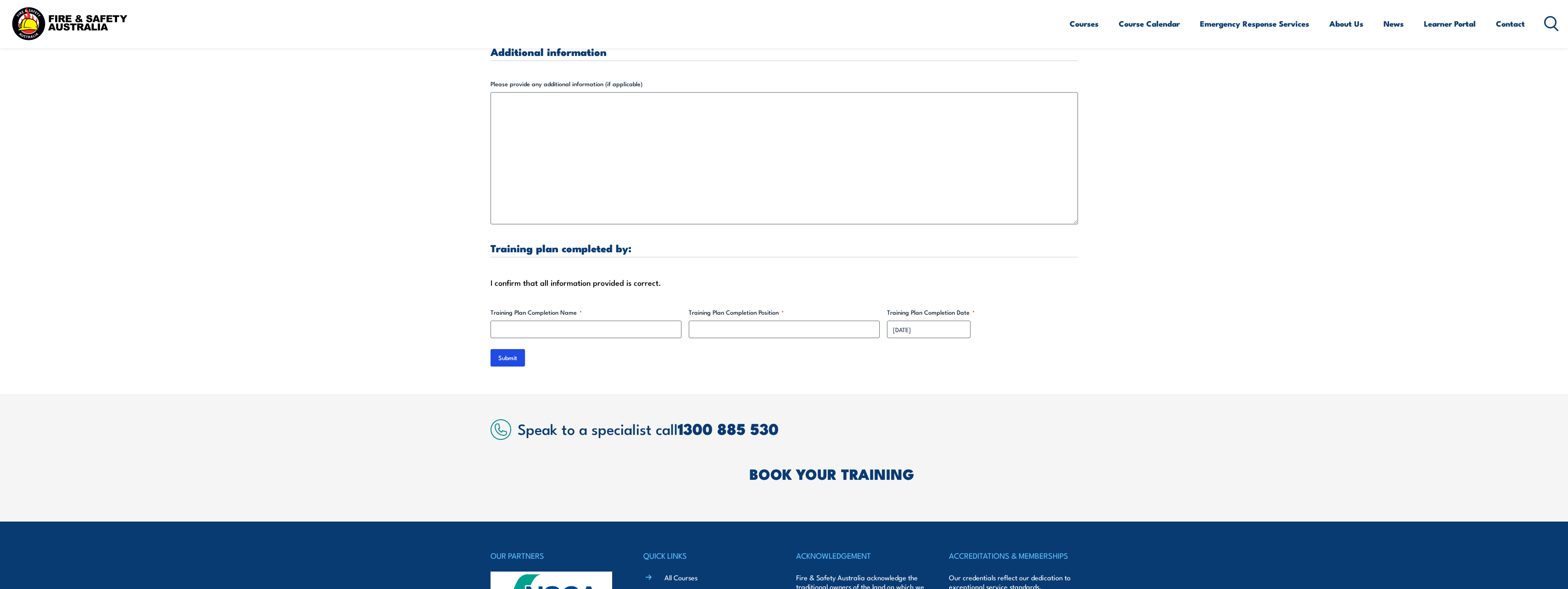
scroll to position [2660, 0]
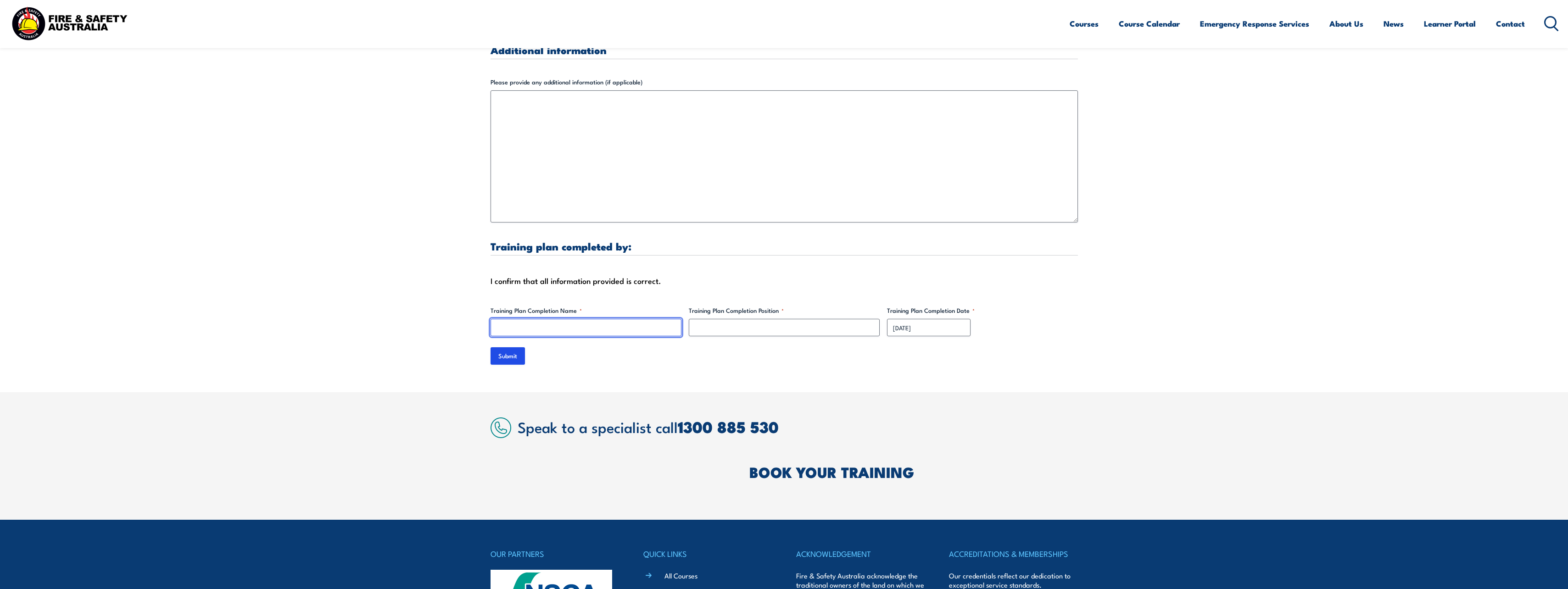
click at [628, 323] on input "Training Plan Completion Name *" at bounding box center [586, 327] width 191 height 18
type input "[PERSON_NAME]"
click at [679, 319] on input "Training Plan Completion Position *" at bounding box center [785, 327] width 191 height 18
type input "Training Coordinator"
click at [515, 348] on input "Submit" at bounding box center [508, 356] width 35 height 18
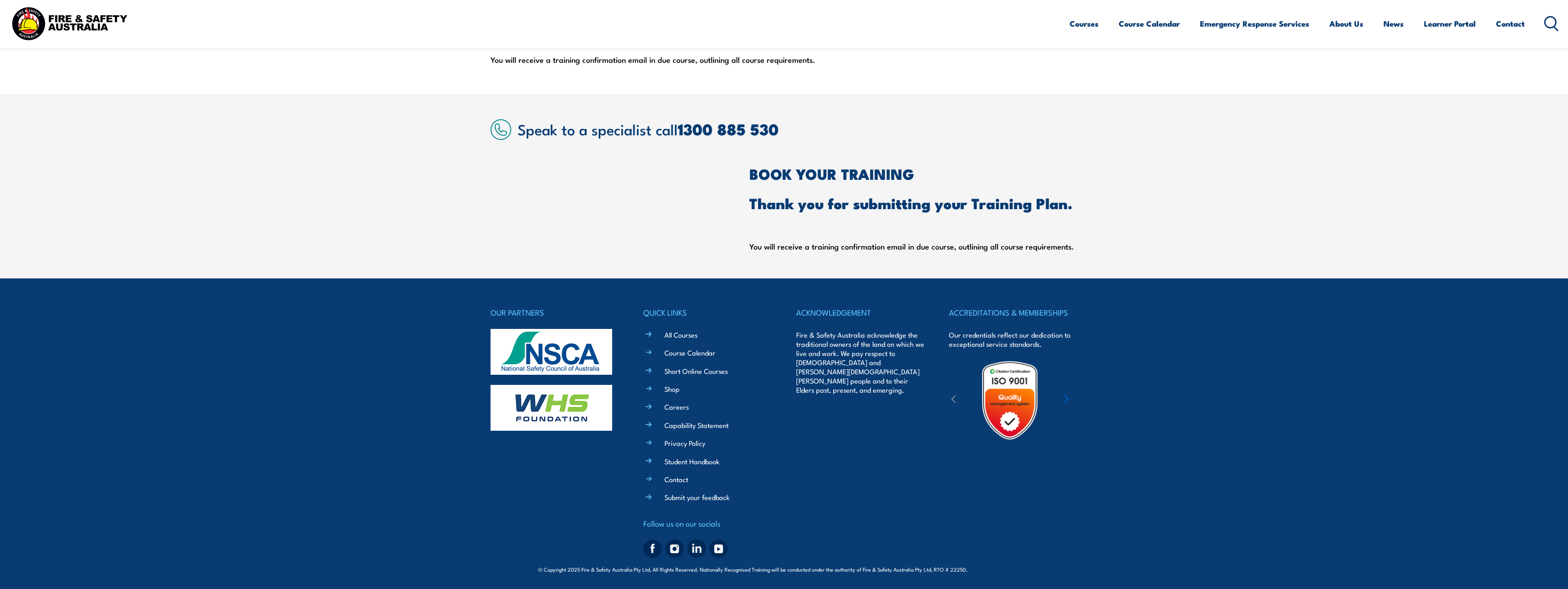
scroll to position [0, 0]
